Goal: Transaction & Acquisition: Purchase product/service

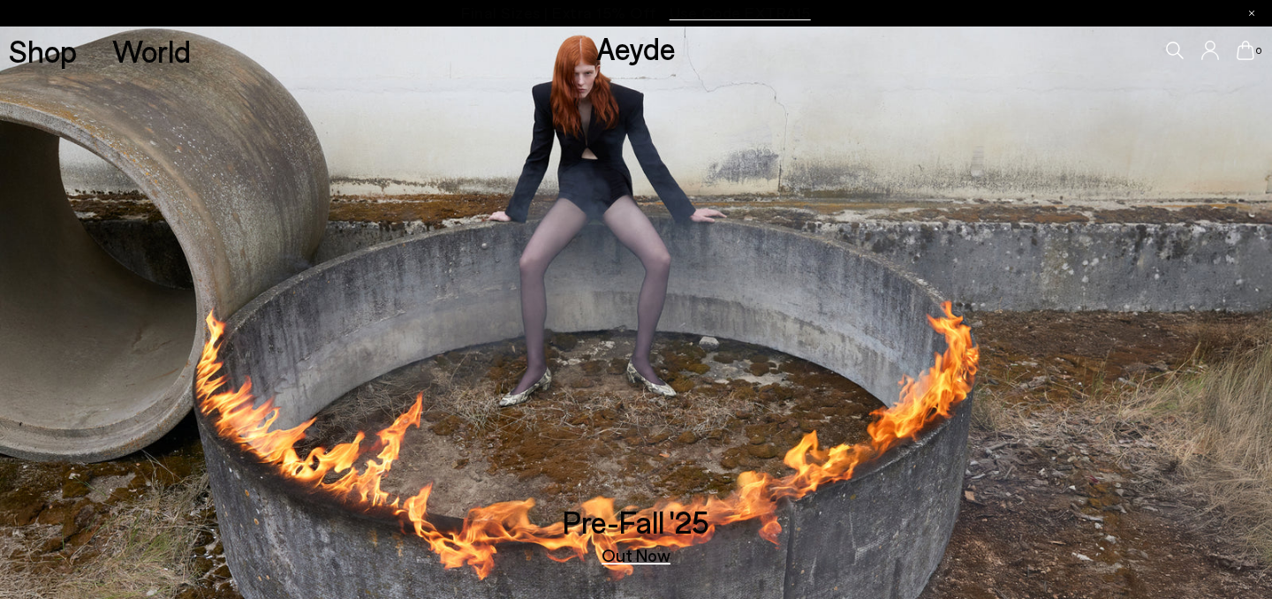
click at [1174, 49] on icon at bounding box center [1175, 51] width 18 height 18
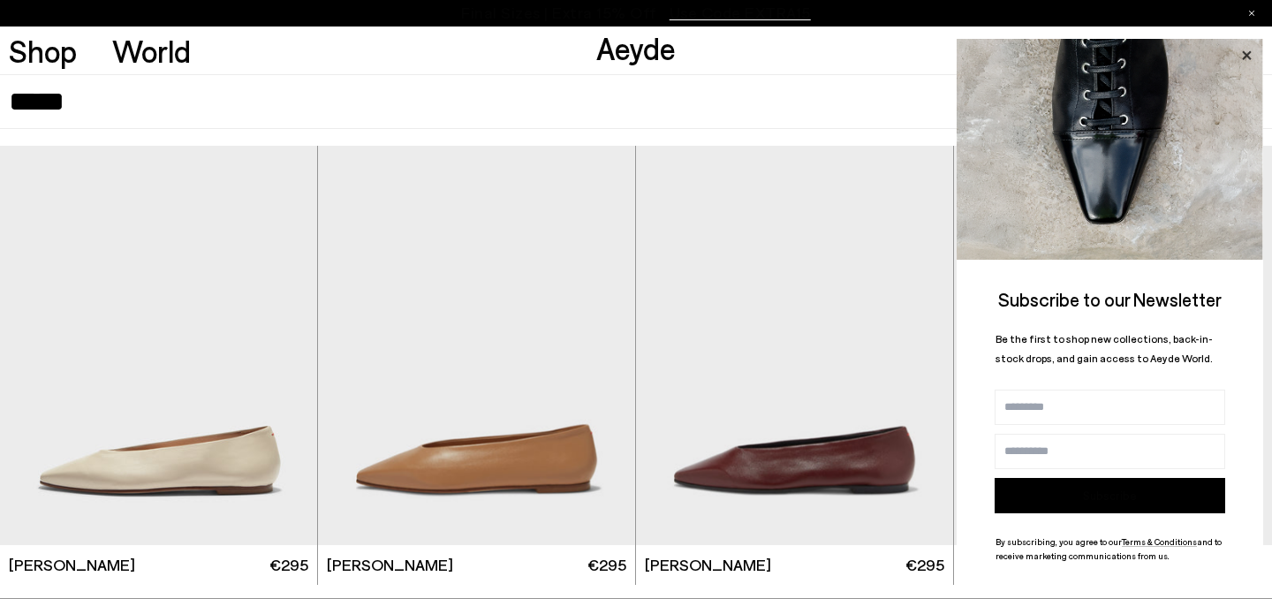
click at [1251, 51] on icon at bounding box center [1246, 54] width 9 height 9
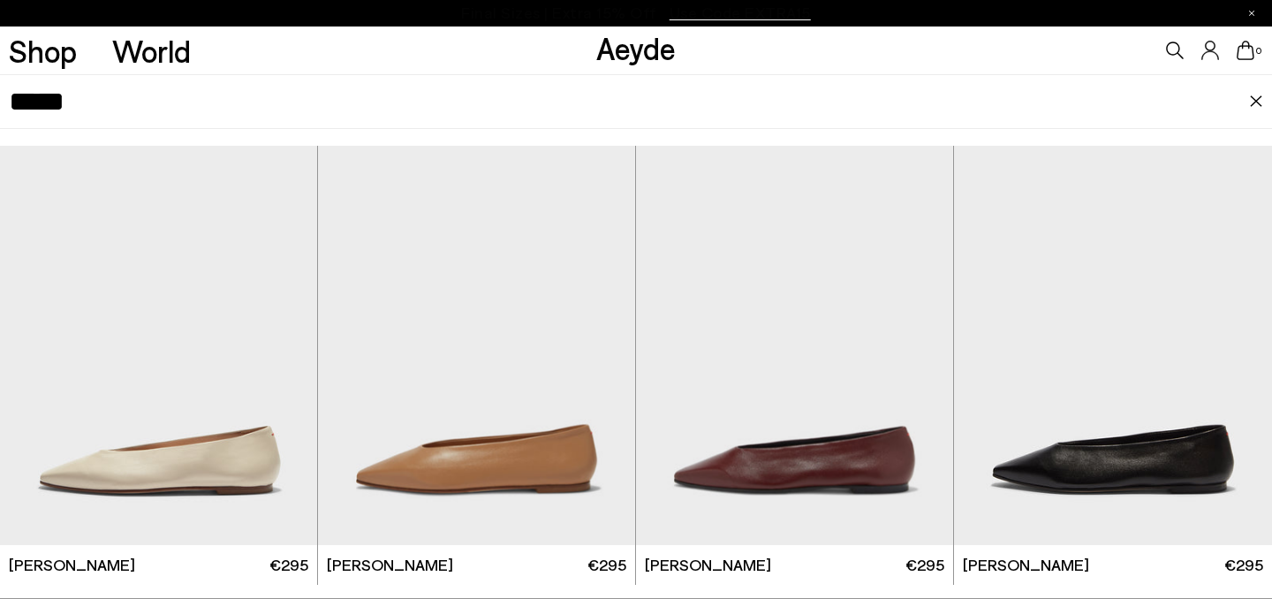
click at [1176, 53] on icon at bounding box center [1176, 51] width 18 height 18
type input "*"
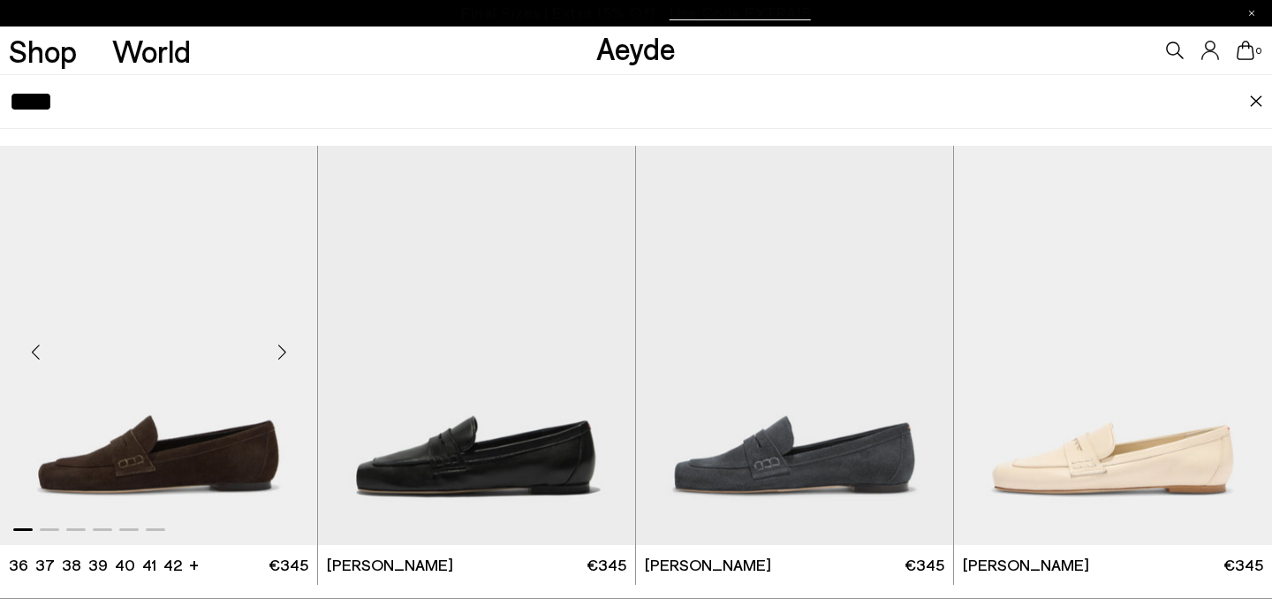
type input "****"
click at [272, 384] on img "1 / 6" at bounding box center [158, 345] width 317 height 398
click at [160, 383] on img "1 / 6" at bounding box center [158, 345] width 317 height 398
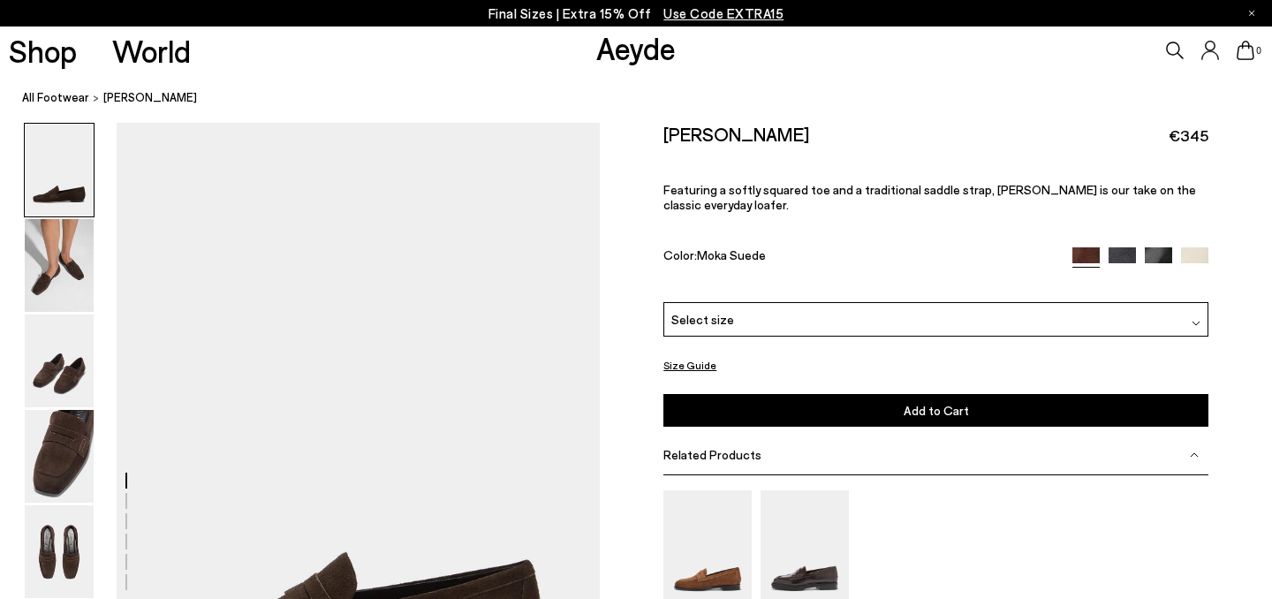
click at [868, 302] on div "Select size" at bounding box center [935, 319] width 545 height 34
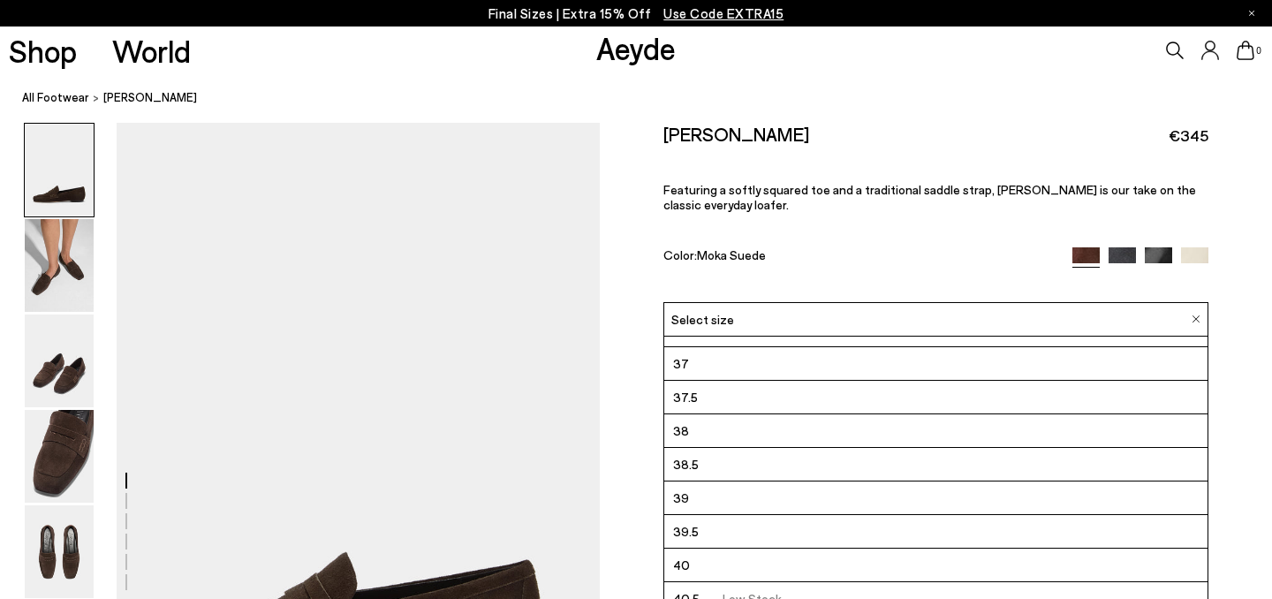
scroll to position [24, 0]
click at [1176, 48] on icon at bounding box center [1175, 51] width 18 height 18
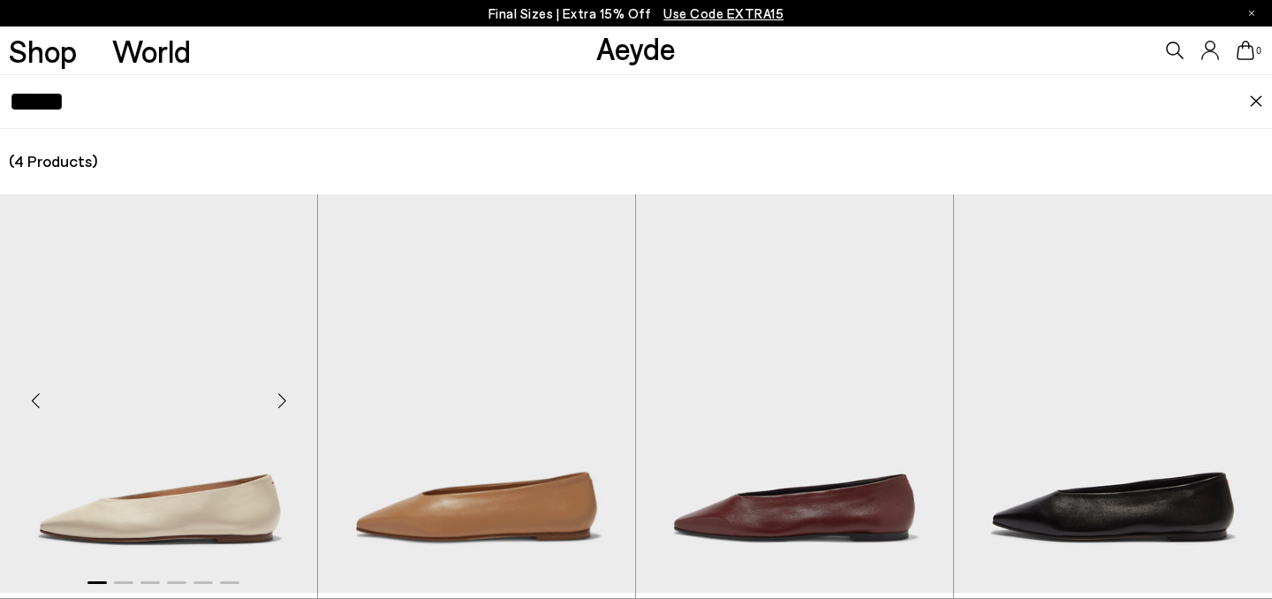
type input "*****"
click at [206, 433] on img "1 / 6" at bounding box center [158, 393] width 317 height 398
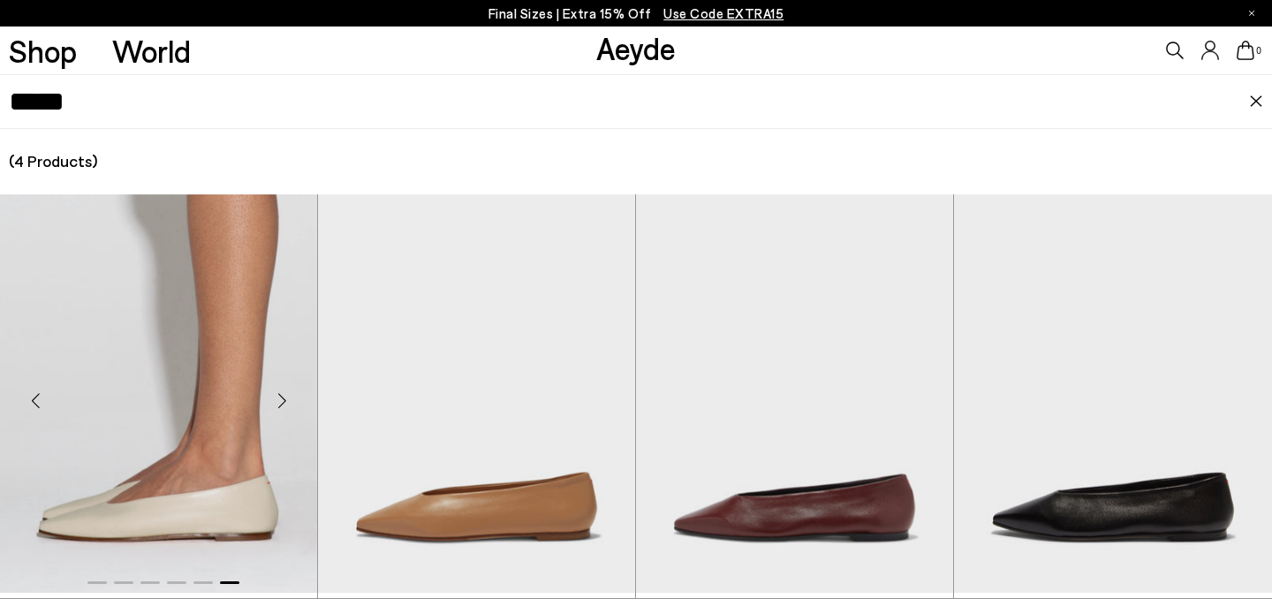
click at [216, 422] on img "6 / 6" at bounding box center [158, 393] width 317 height 398
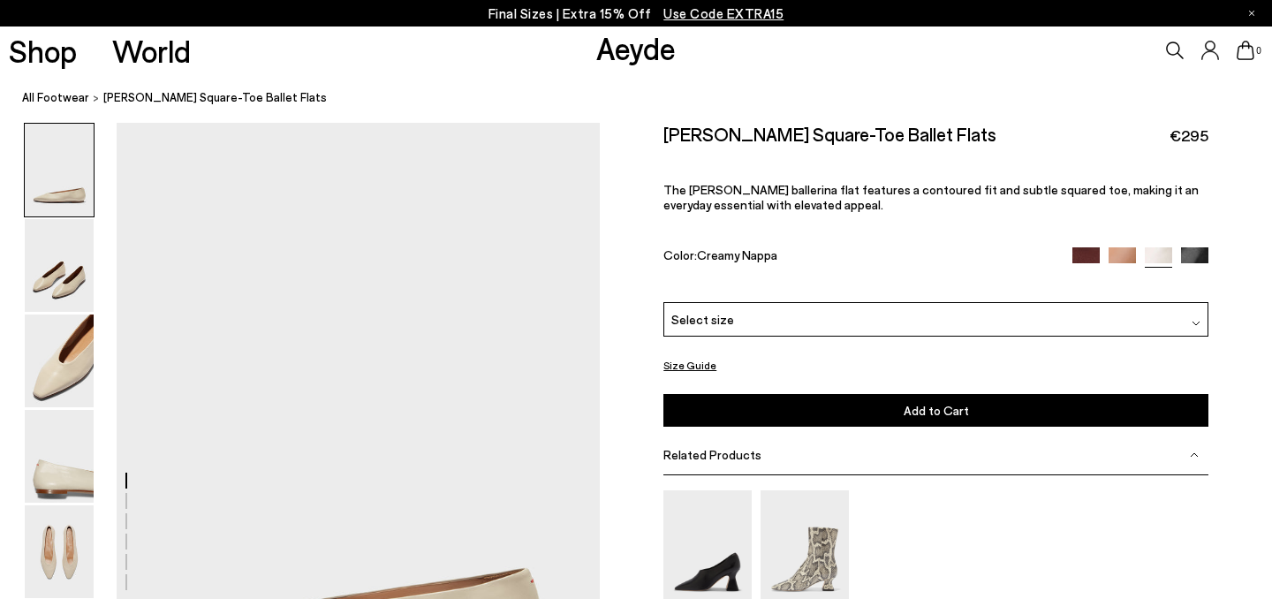
click at [987, 302] on div "Select size" at bounding box center [935, 319] width 545 height 34
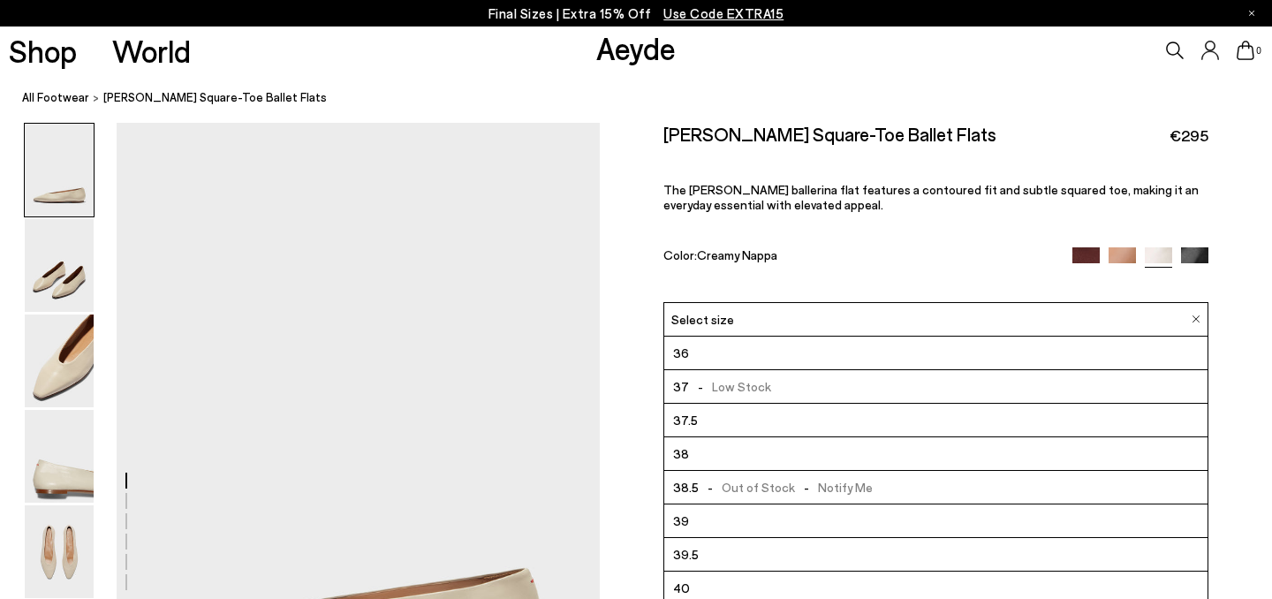
click at [1178, 53] on icon at bounding box center [1176, 51] width 18 height 18
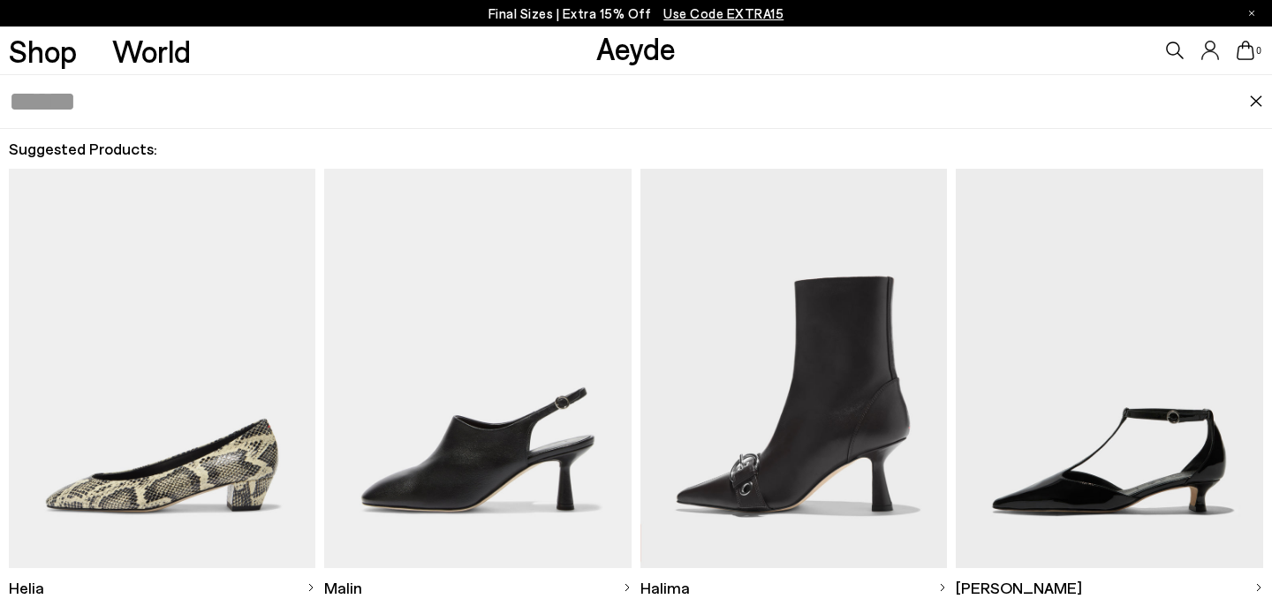
click at [1014, 102] on input "text" at bounding box center [629, 101] width 1240 height 53
type input "****"
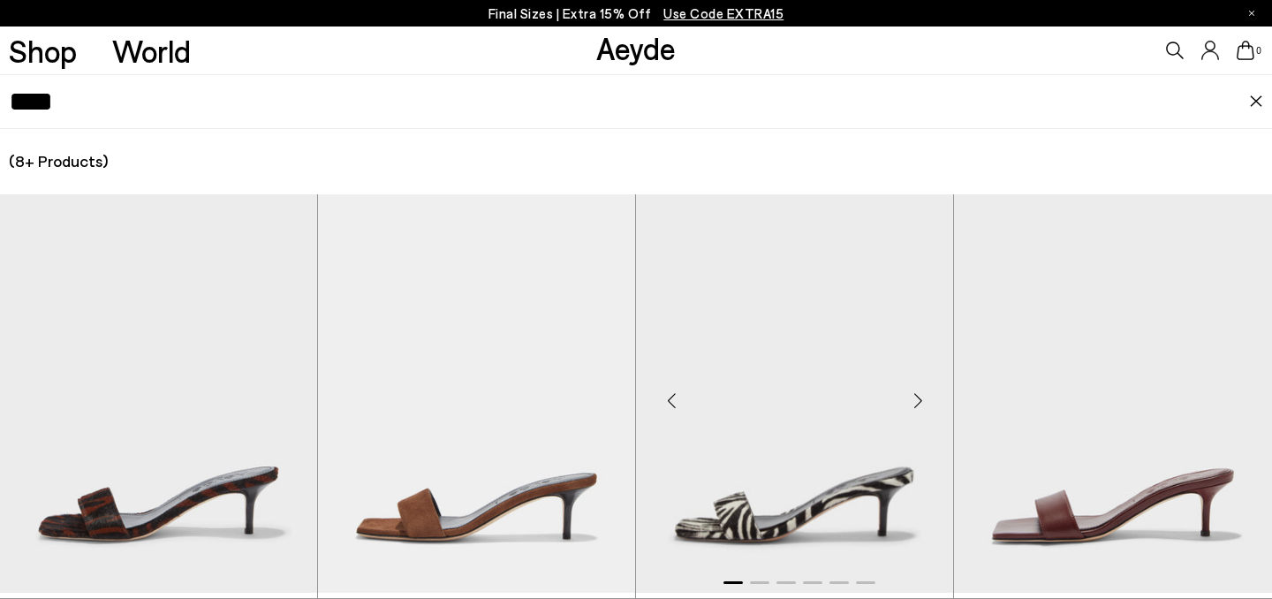
click at [707, 447] on img "1 / 6" at bounding box center [794, 393] width 317 height 398
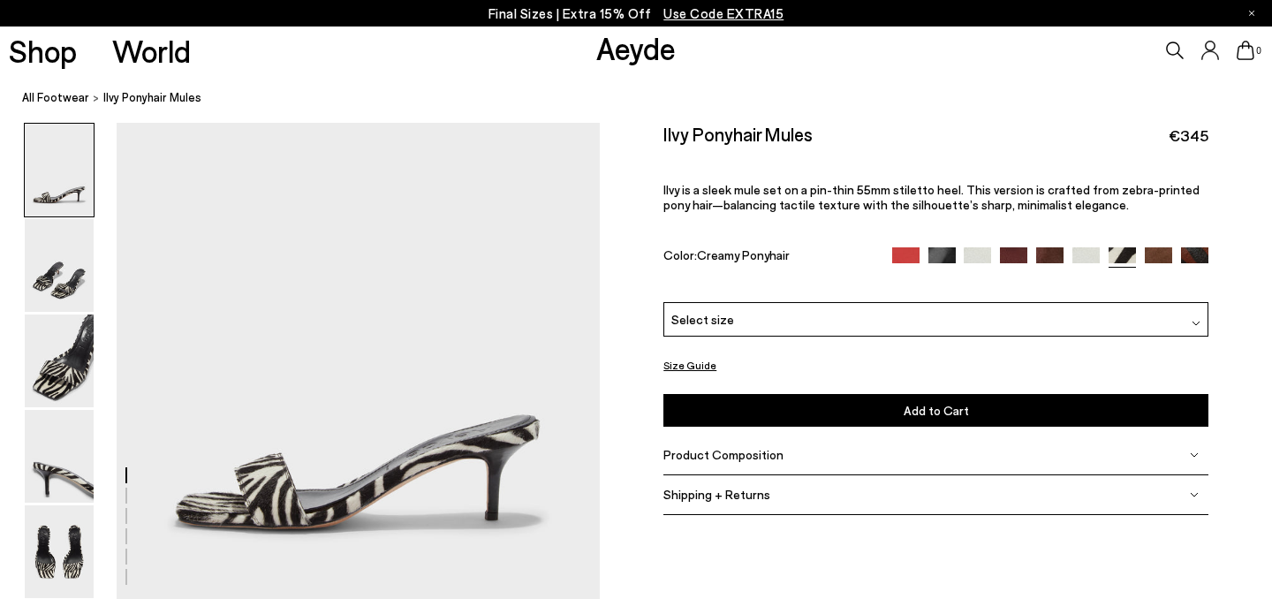
click at [828, 302] on div "Select size" at bounding box center [935, 319] width 545 height 34
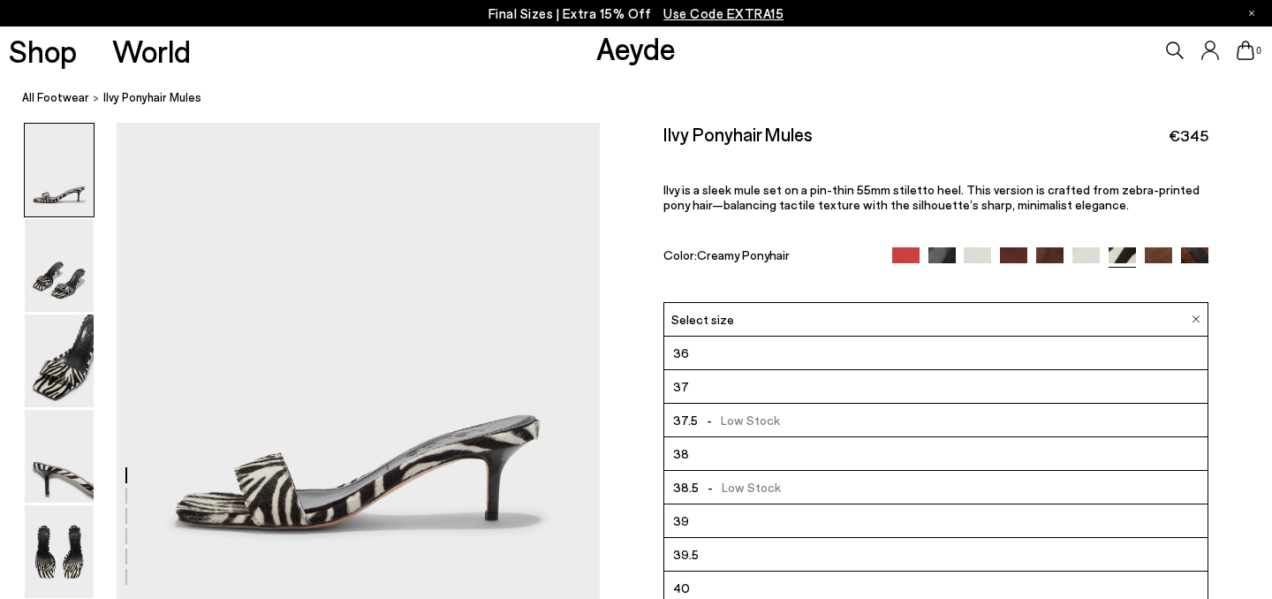
scroll to position [101, 0]
click at [985, 247] on img at bounding box center [977, 260] width 27 height 27
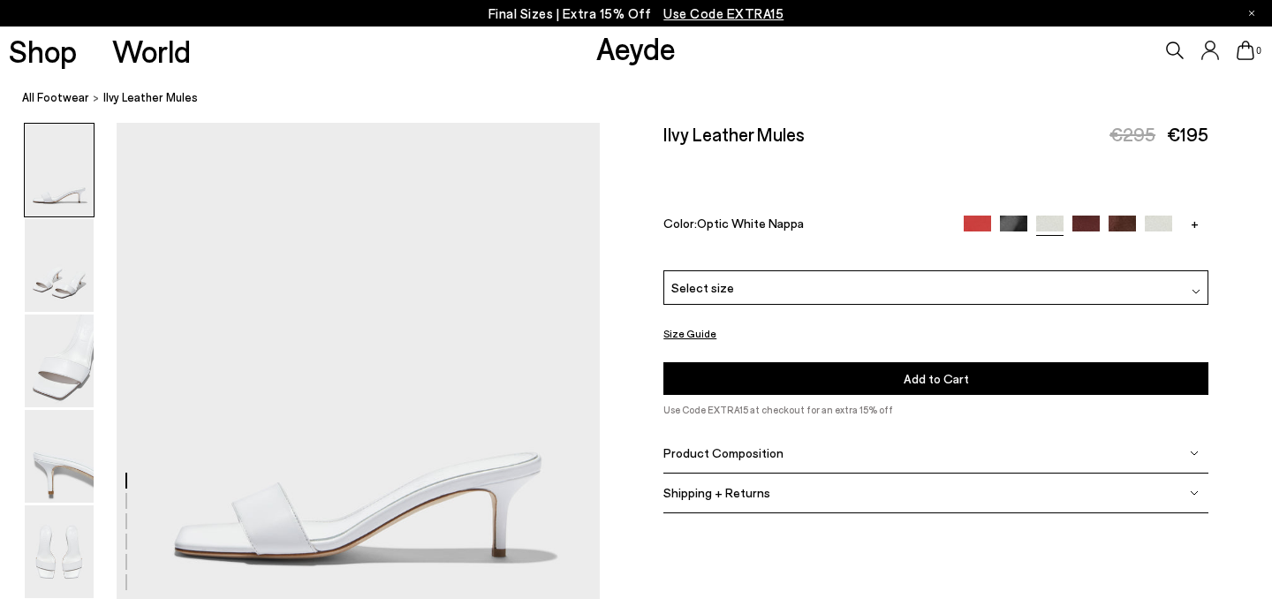
scroll to position [117, 0]
click at [1165, 215] on div "+" at bounding box center [1086, 225] width 245 height 20
click at [1163, 215] on img at bounding box center [1158, 228] width 27 height 27
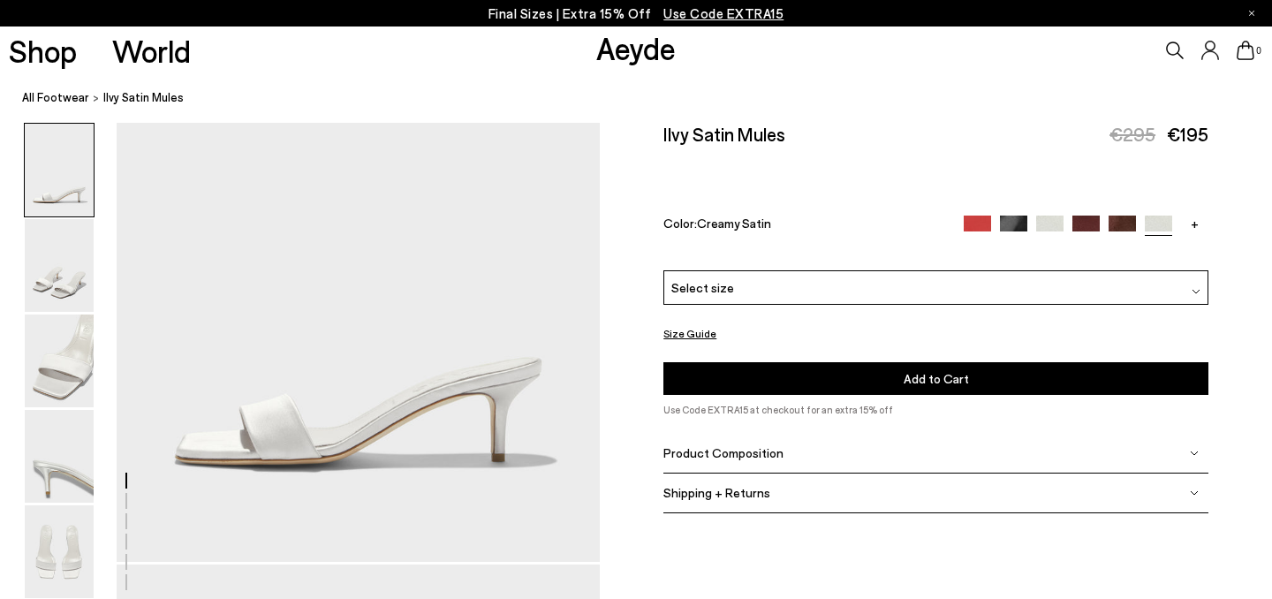
scroll to position [208, 0]
